Goal: Check status: Check status

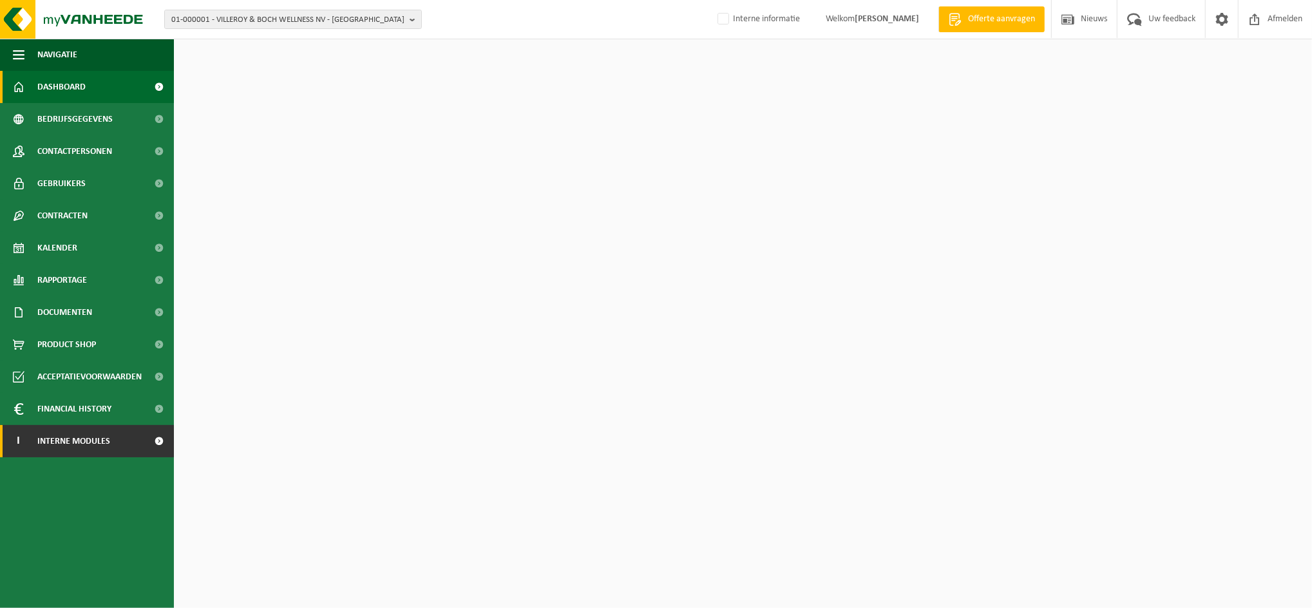
click at [77, 441] on span "Interne modules" at bounding box center [73, 441] width 73 height 32
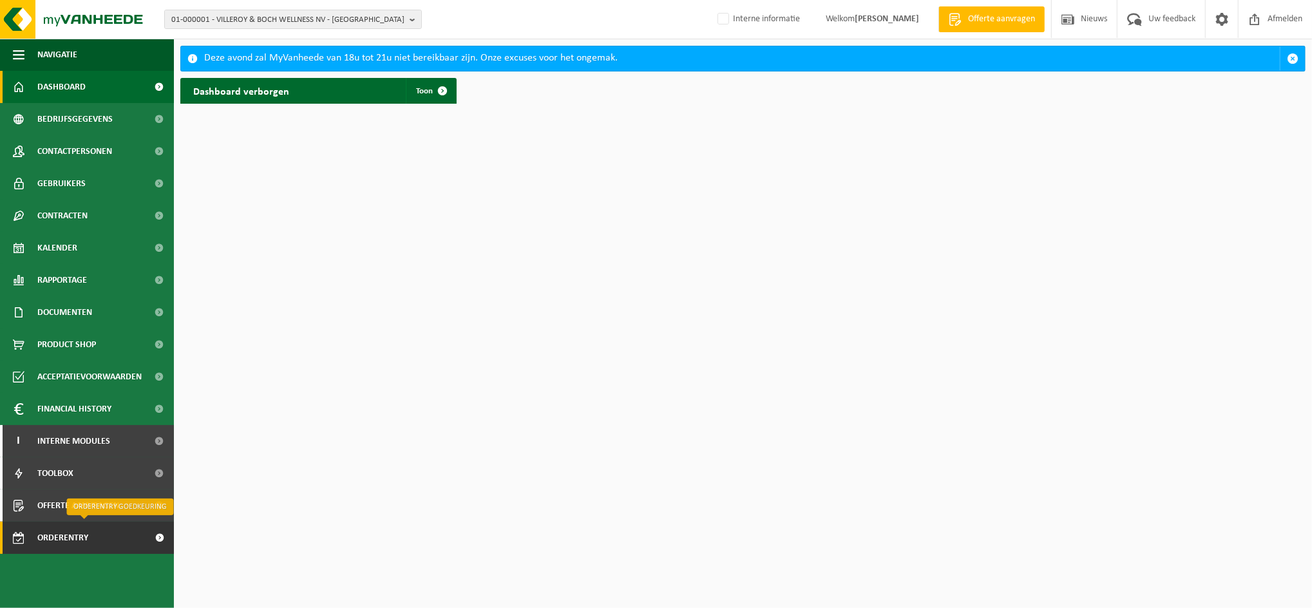
click at [74, 541] on span "Orderentry Goedkeuring" at bounding box center [91, 538] width 108 height 32
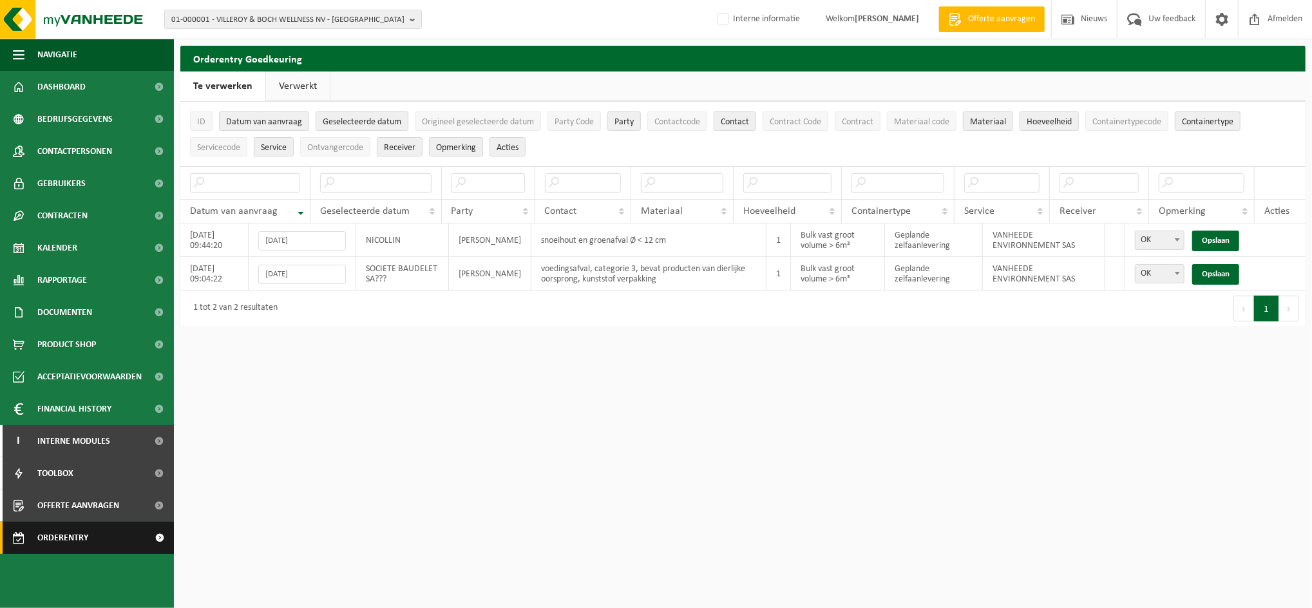
click at [47, 529] on span "Orderentry Goedkeuring" at bounding box center [91, 538] width 108 height 32
click at [53, 530] on span "Orderentry Goedkeuring" at bounding box center [91, 538] width 108 height 32
